Goal: Information Seeking & Learning: Learn about a topic

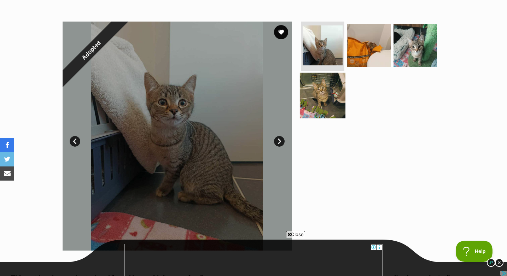
click at [325, 86] on img at bounding box center [323, 95] width 46 height 46
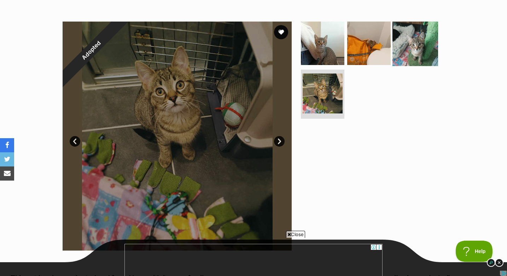
click at [422, 39] on img at bounding box center [415, 43] width 46 height 46
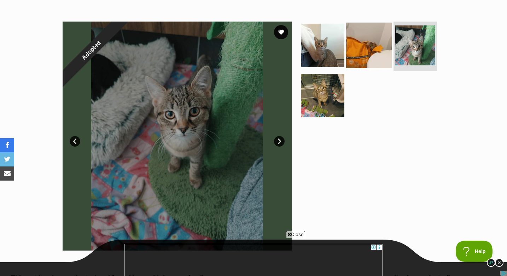
click at [361, 45] on img at bounding box center [369, 46] width 46 height 46
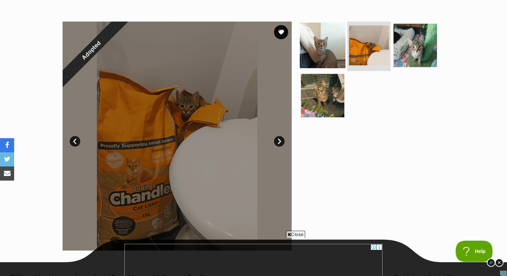
click at [321, 48] on img at bounding box center [323, 46] width 46 height 46
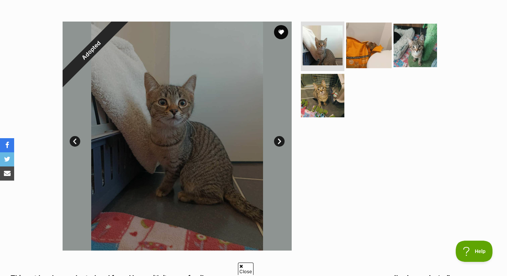
click at [369, 53] on img at bounding box center [369, 46] width 46 height 46
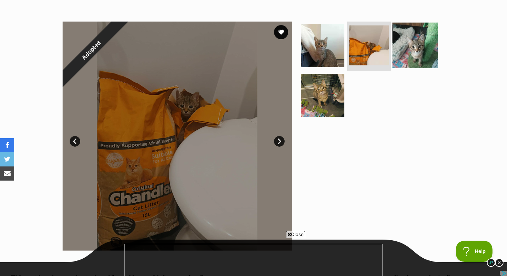
click at [412, 51] on img at bounding box center [415, 46] width 46 height 46
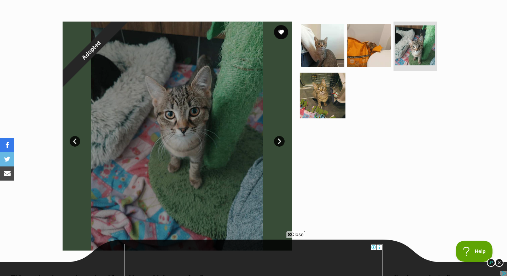
click at [322, 93] on img at bounding box center [323, 95] width 46 height 46
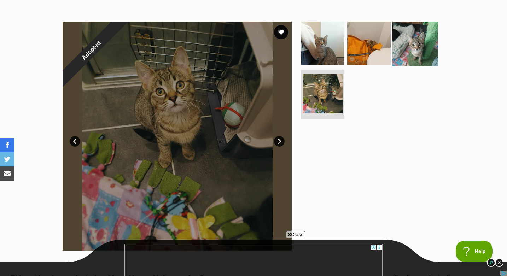
click at [404, 36] on img at bounding box center [415, 43] width 46 height 46
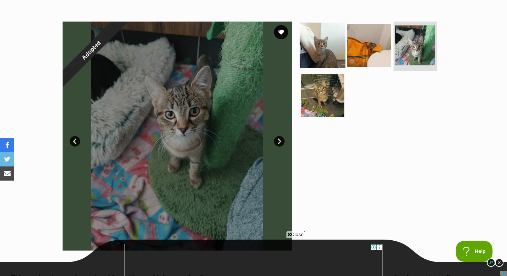
click at [318, 54] on img at bounding box center [323, 46] width 46 height 46
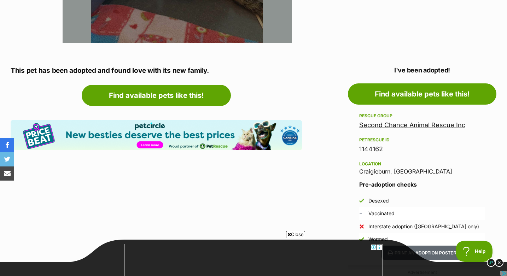
scroll to position [335, 0]
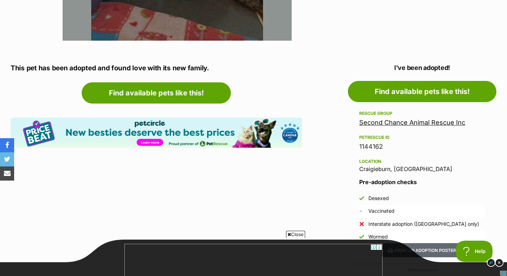
click at [388, 124] on link "Second Chance Animal Rescue Inc" at bounding box center [412, 122] width 106 height 7
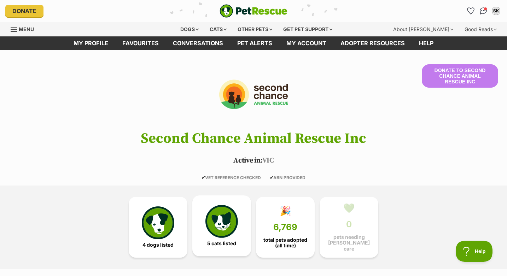
click at [224, 225] on img at bounding box center [221, 221] width 33 height 33
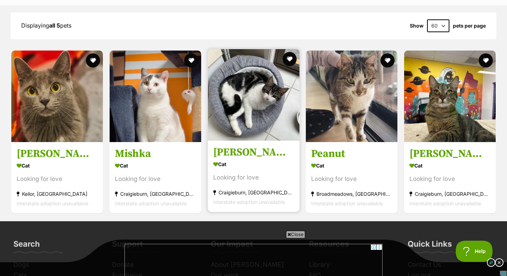
scroll to position [654, 0]
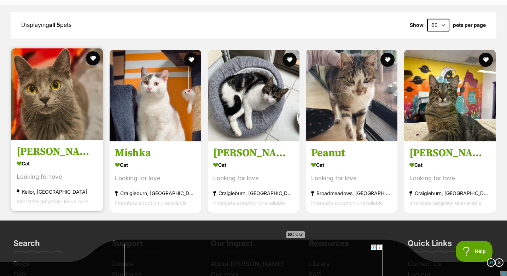
click at [29, 150] on h3 "Vera" at bounding box center [57, 151] width 81 height 13
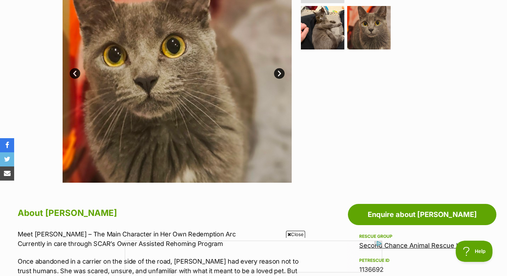
scroll to position [132, 0]
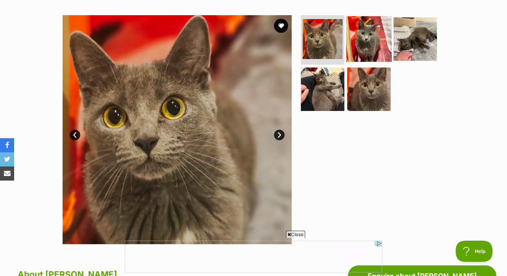
click at [361, 50] on img at bounding box center [369, 39] width 46 height 46
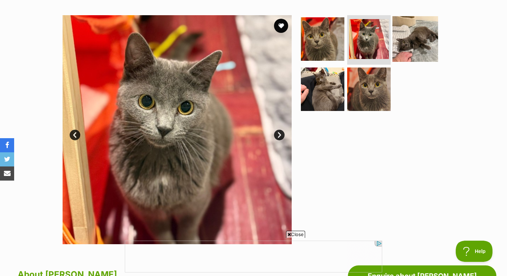
click at [407, 40] on img at bounding box center [415, 39] width 46 height 46
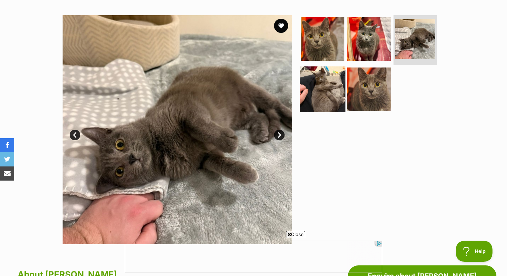
click at [315, 94] on img at bounding box center [323, 89] width 46 height 46
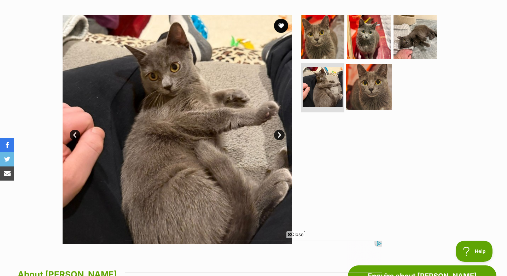
click at [351, 94] on img at bounding box center [369, 87] width 46 height 46
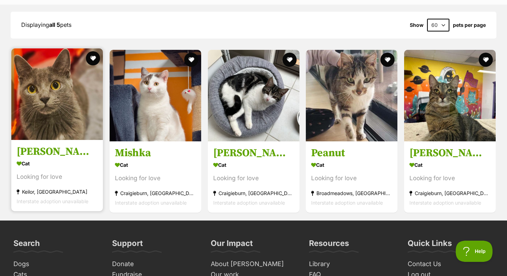
click at [71, 155] on h3 "[PERSON_NAME]" at bounding box center [57, 151] width 81 height 13
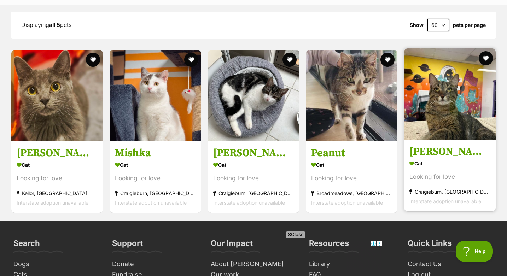
click at [435, 151] on h3 "[PERSON_NAME]" at bounding box center [449, 151] width 81 height 13
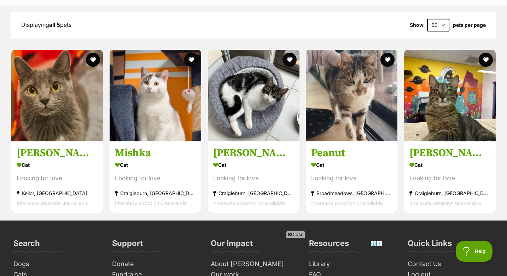
scroll to position [607, 0]
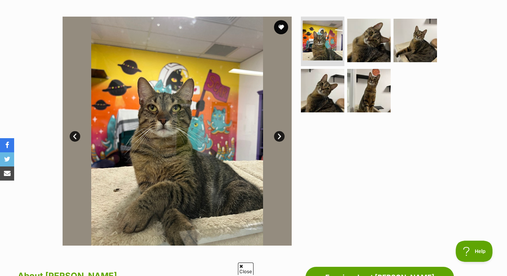
scroll to position [86, 0]
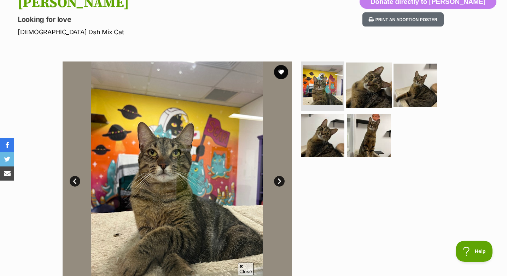
click at [358, 81] on img at bounding box center [369, 86] width 46 height 46
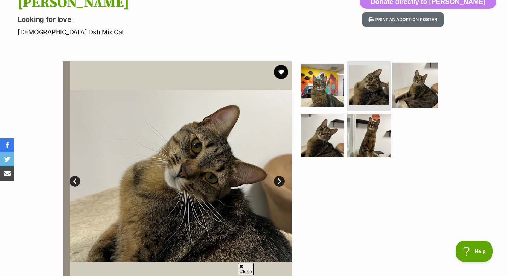
scroll to position [0, 0]
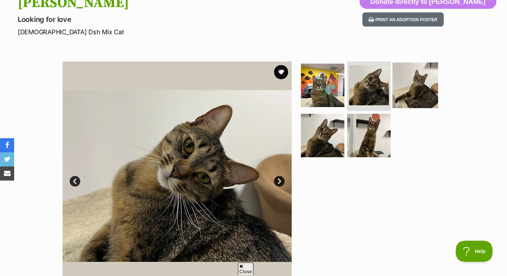
click at [400, 90] on img at bounding box center [415, 86] width 46 height 46
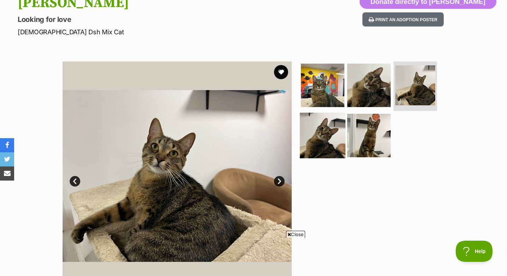
click at [332, 135] on img at bounding box center [323, 135] width 46 height 46
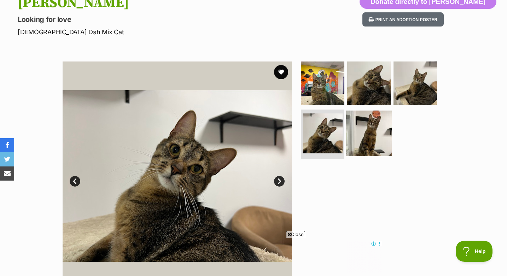
click at [370, 140] on img at bounding box center [369, 133] width 46 height 46
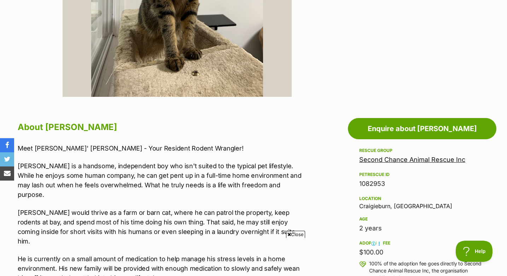
scroll to position [282, 0]
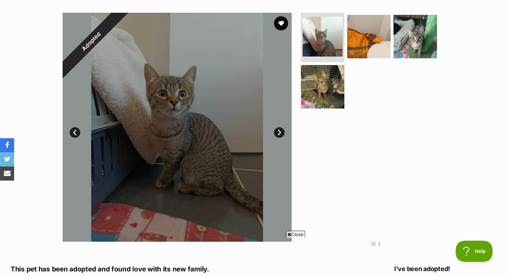
scroll to position [133, 0]
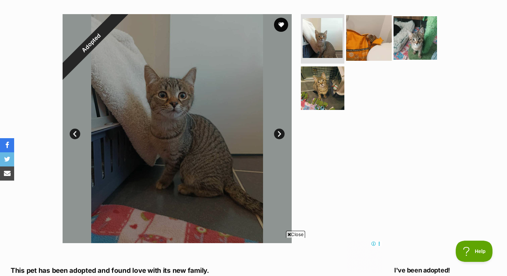
click at [364, 45] on img at bounding box center [369, 38] width 46 height 46
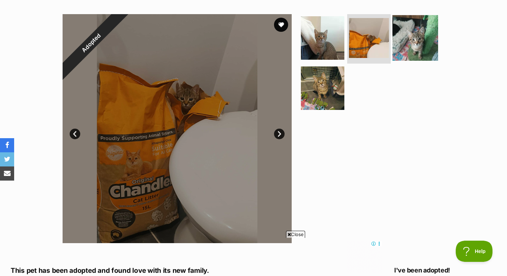
click at [423, 39] on img at bounding box center [415, 38] width 46 height 46
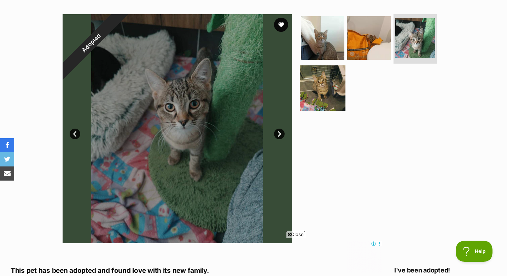
click at [333, 95] on img at bounding box center [323, 88] width 46 height 46
